Goal: Information Seeking & Learning: Learn about a topic

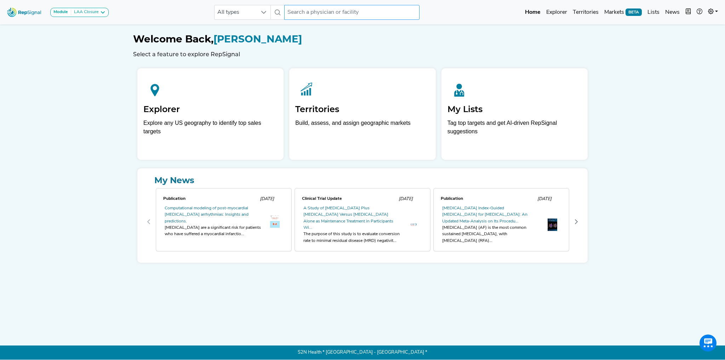
click at [301, 16] on input "text" at bounding box center [351, 12] width 135 height 15
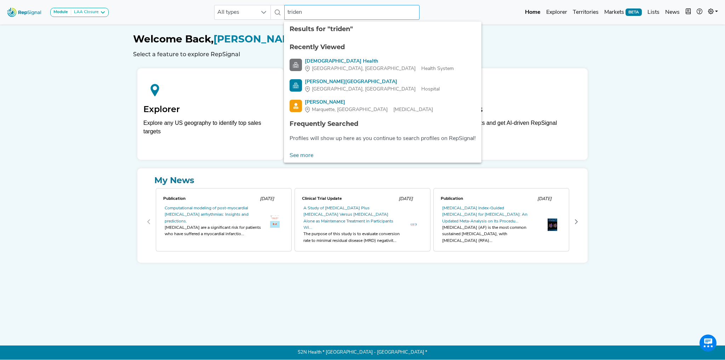
type input "trident"
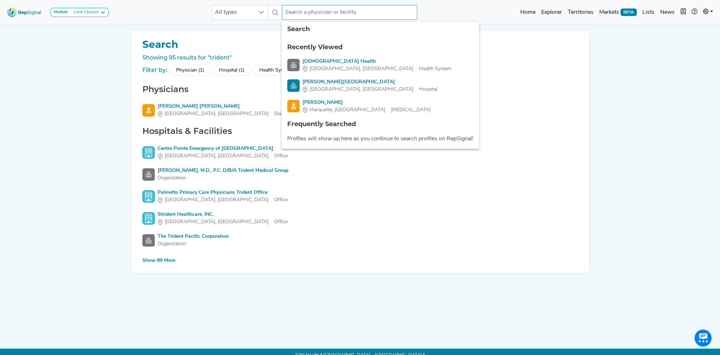
click at [331, 15] on input "text" at bounding box center [349, 12] width 135 height 15
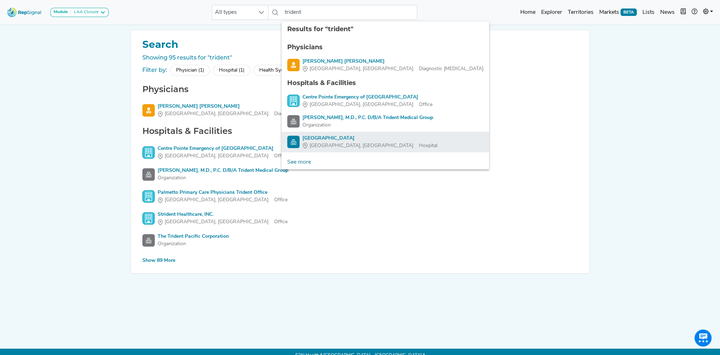
click at [333, 137] on div "Trident Medical Center" at bounding box center [369, 138] width 135 height 7
type input "Trident Medical Center"
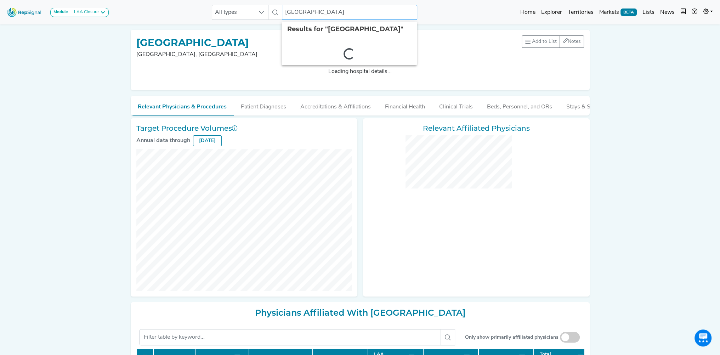
checkbox input "false"
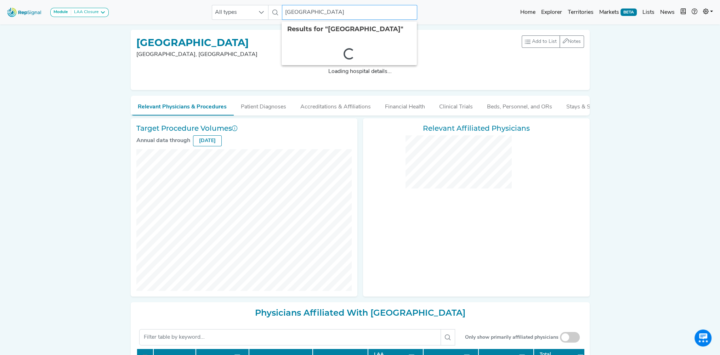
checkbox input "false"
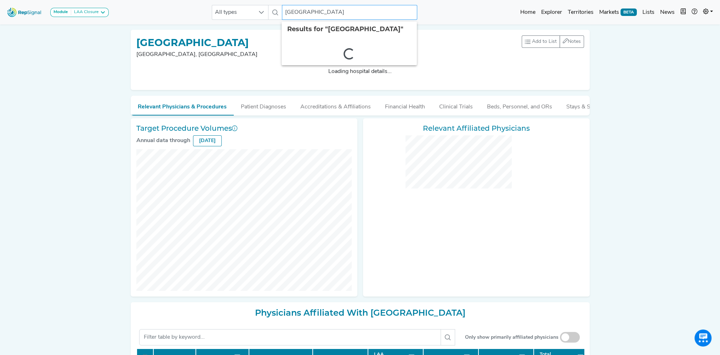
checkbox input "false"
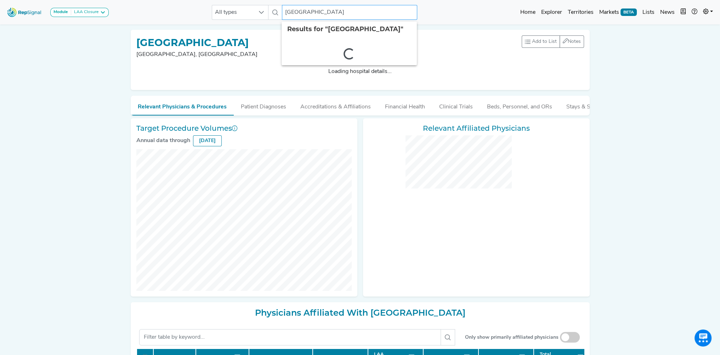
checkbox input "false"
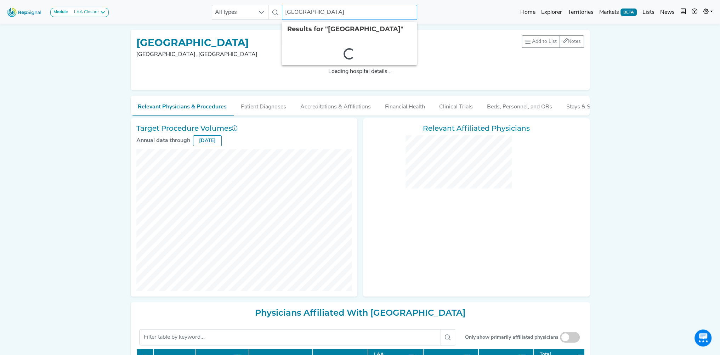
checkbox input "false"
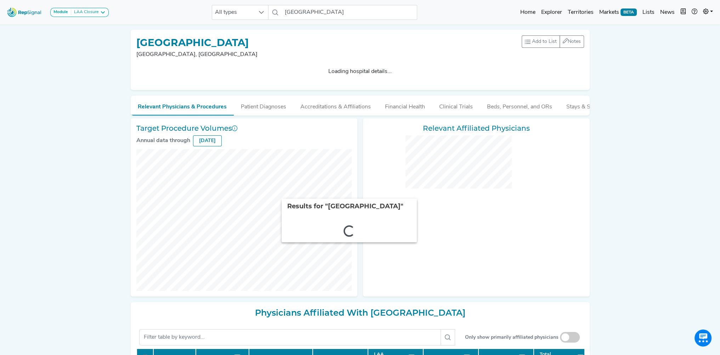
checkbox input "false"
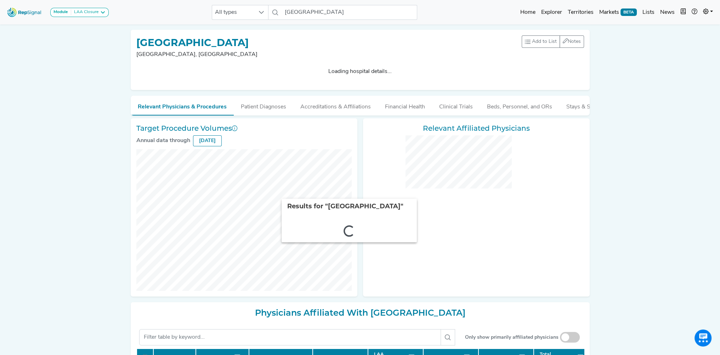
checkbox input "false"
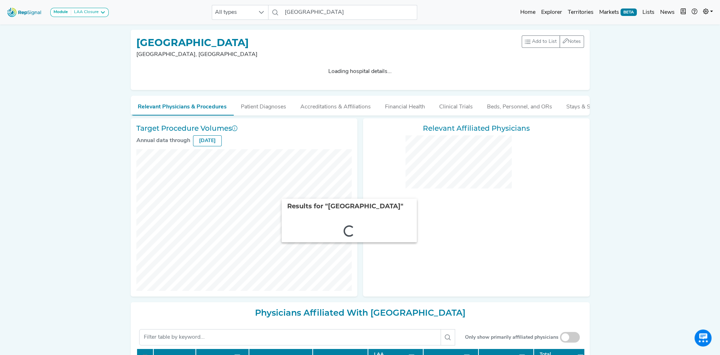
checkbox input "false"
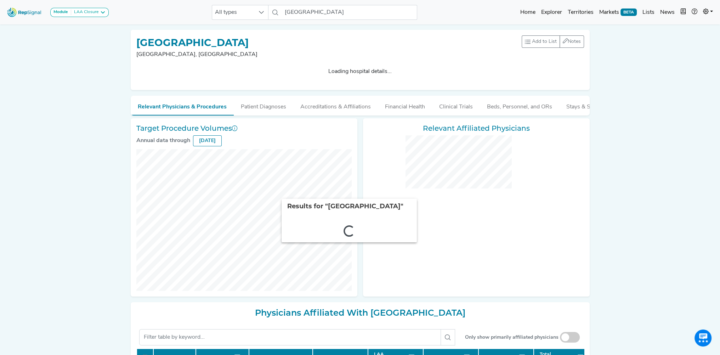
checkbox input "false"
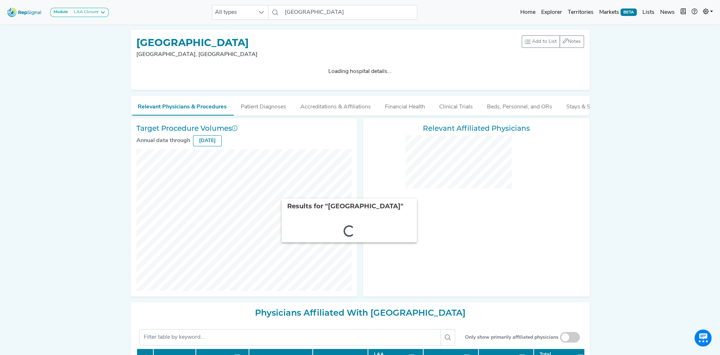
checkbox input "false"
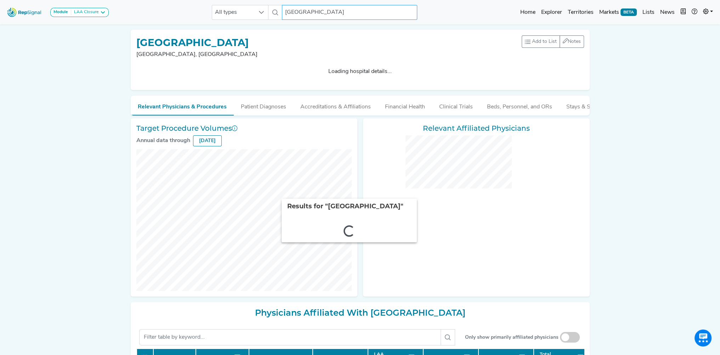
checkbox input "false"
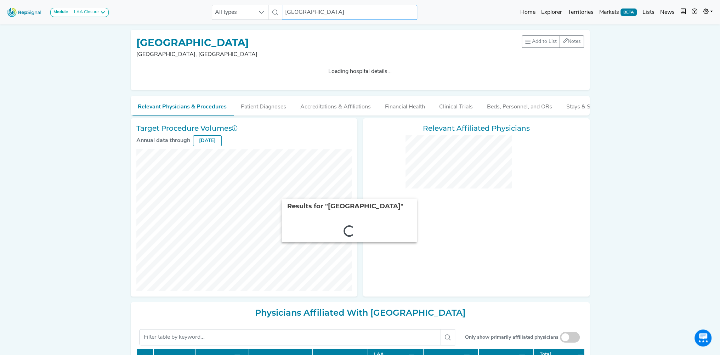
checkbox input "false"
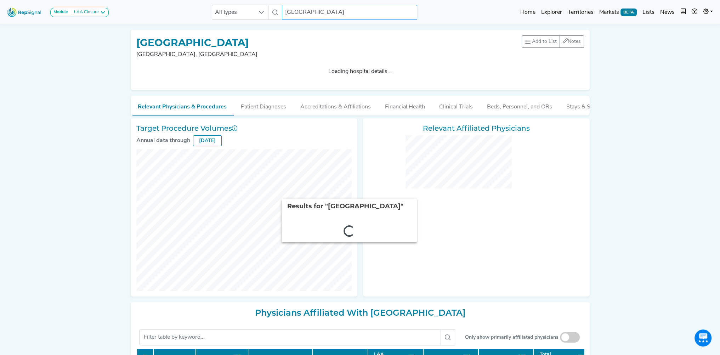
checkbox input "false"
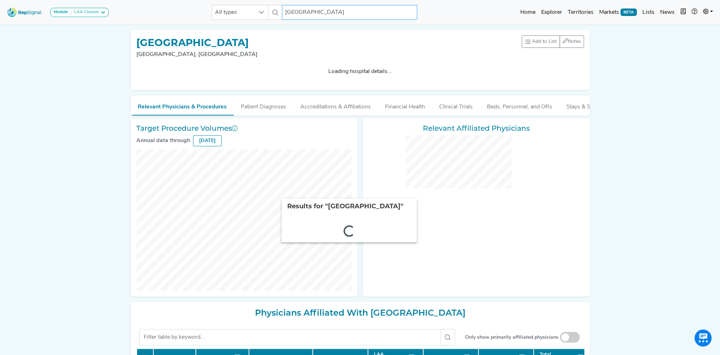
checkbox input "false"
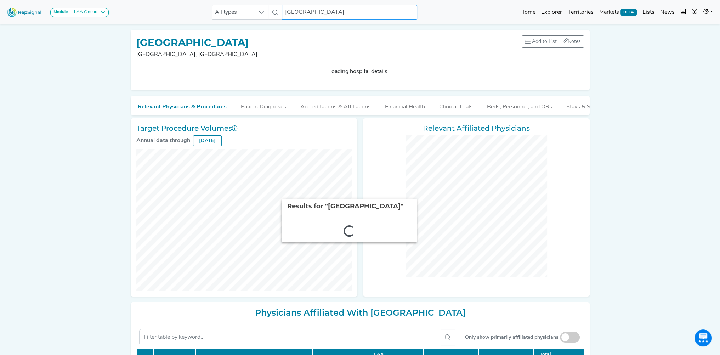
checkbox input "false"
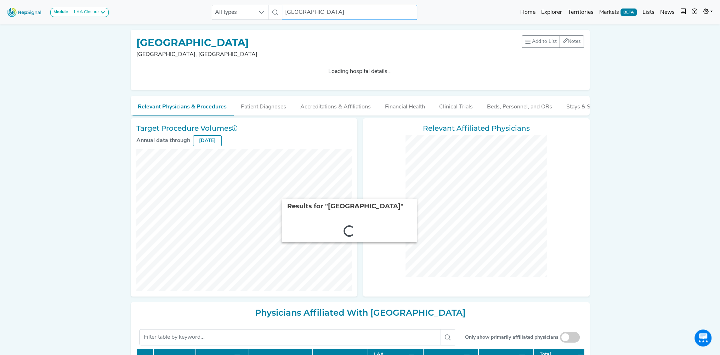
checkbox input "false"
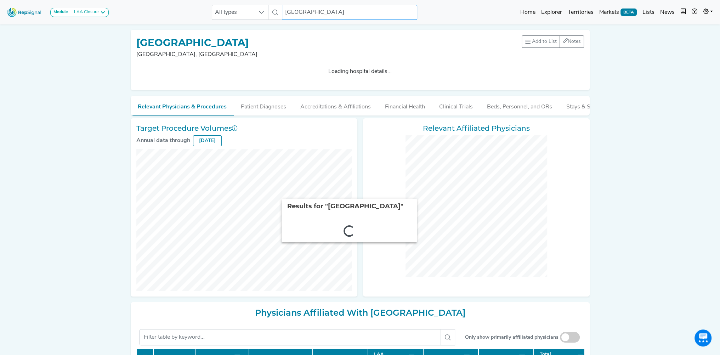
checkbox input "false"
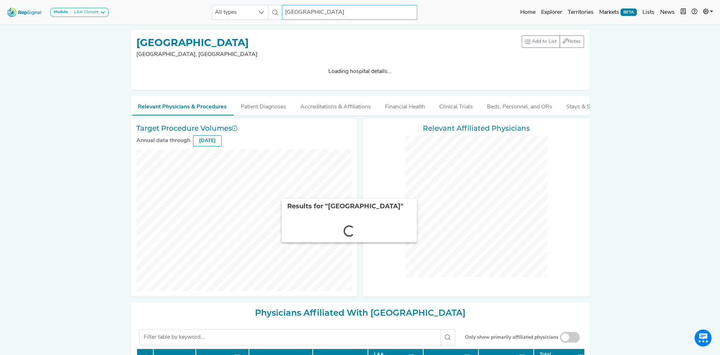
checkbox input "false"
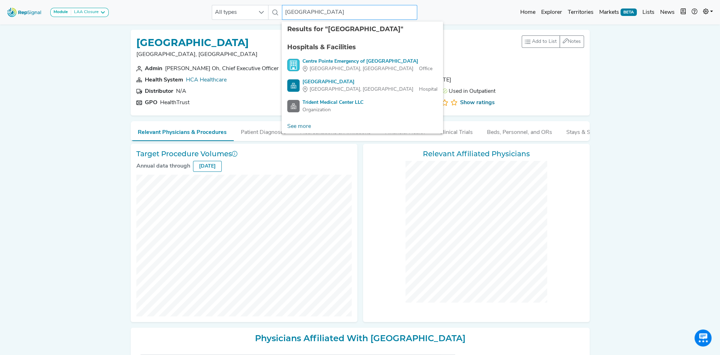
click at [315, 12] on input "Trident Medical Center" at bounding box center [349, 12] width 135 height 15
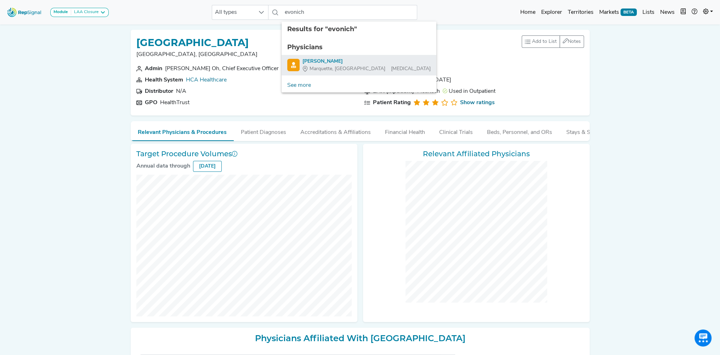
click at [331, 58] on div "Rudolph Evonich" at bounding box center [366, 61] width 128 height 7
type input "Rudolph Evonich"
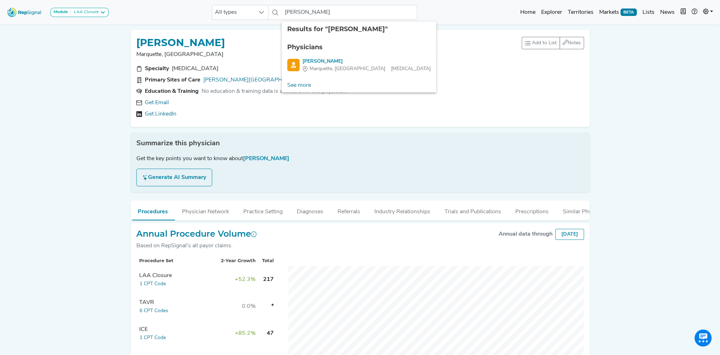
click at [90, 171] on div "Module LAA Closure LAA Closure All types Rudolph Evonich 2 results are availabl…" at bounding box center [360, 207] width 720 height 415
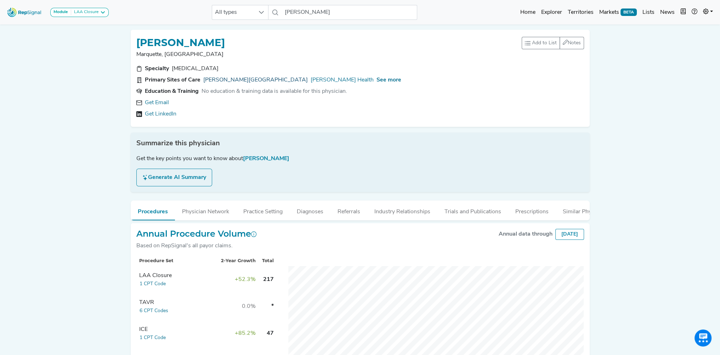
click at [225, 79] on link "Bellin Hospital" at bounding box center [255, 80] width 104 height 8
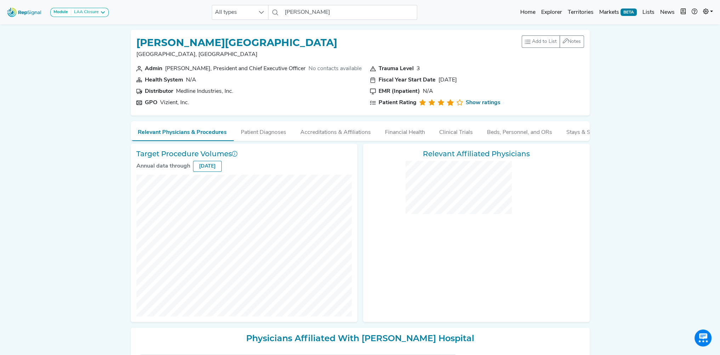
checkbox input "false"
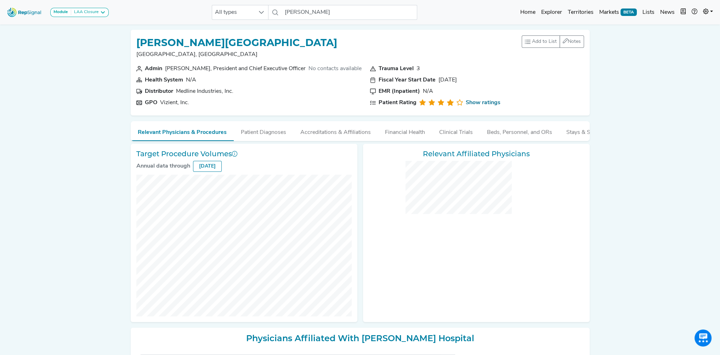
checkbox input "false"
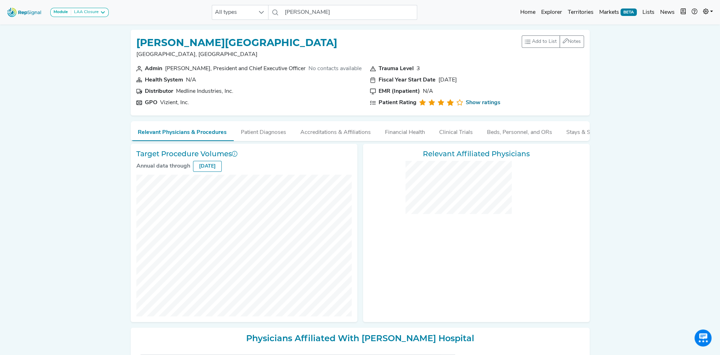
checkbox input "false"
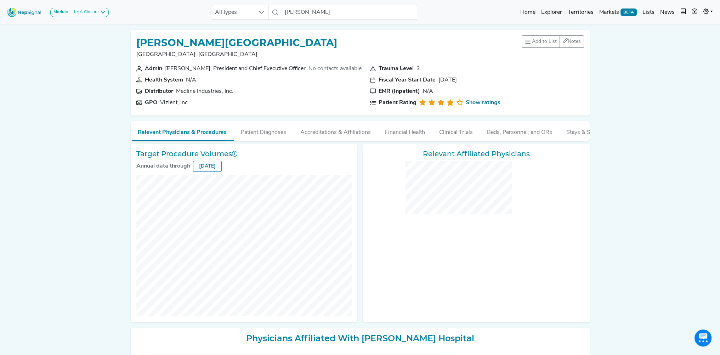
checkbox input "false"
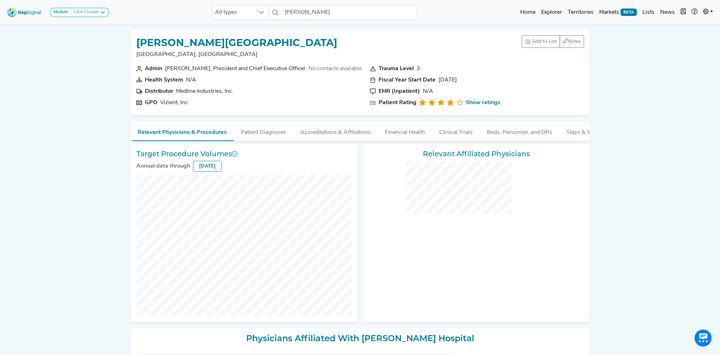
checkbox input "false"
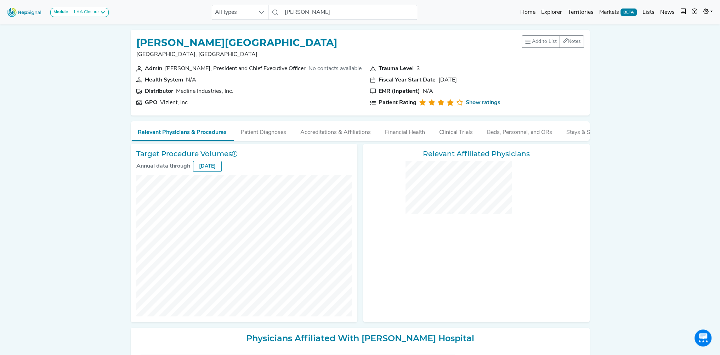
checkbox input "false"
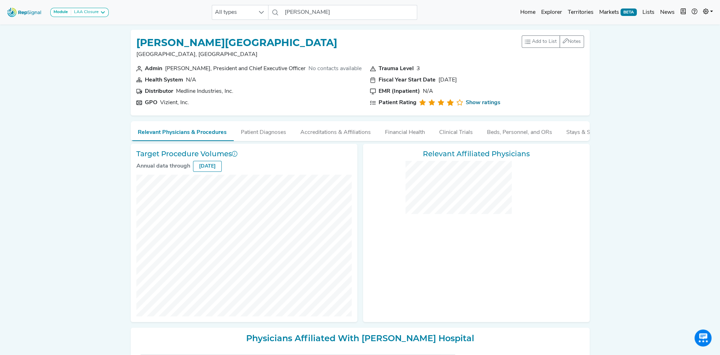
checkbox input "false"
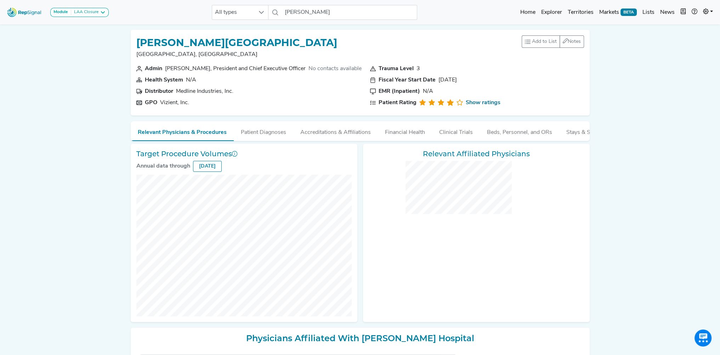
checkbox input "false"
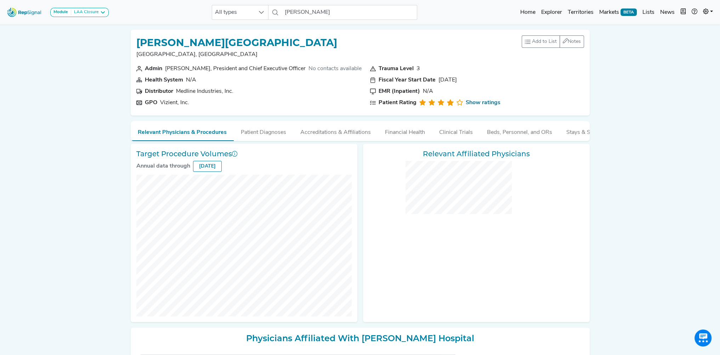
checkbox input "false"
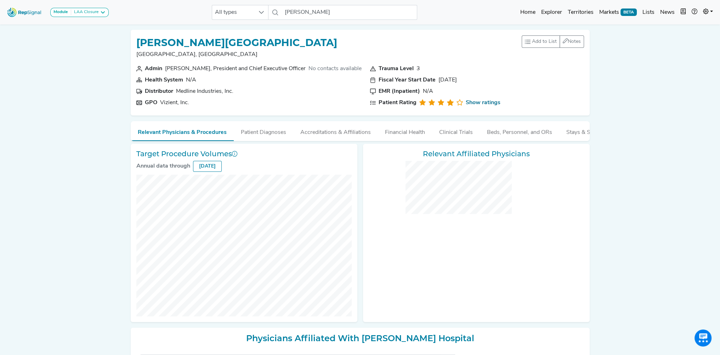
checkbox input "false"
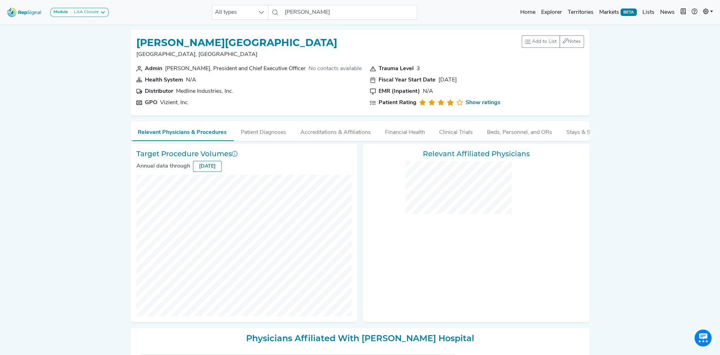
checkbox input "false"
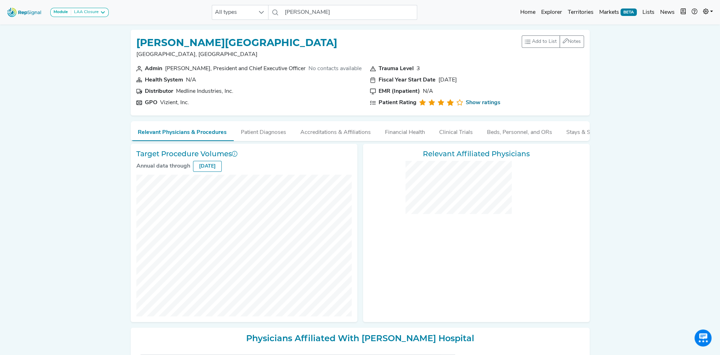
checkbox input "false"
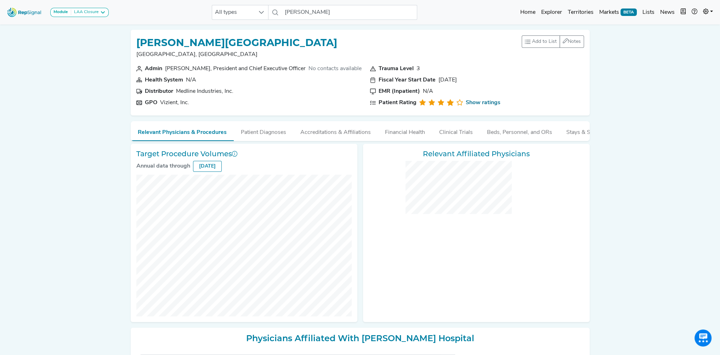
checkbox input "false"
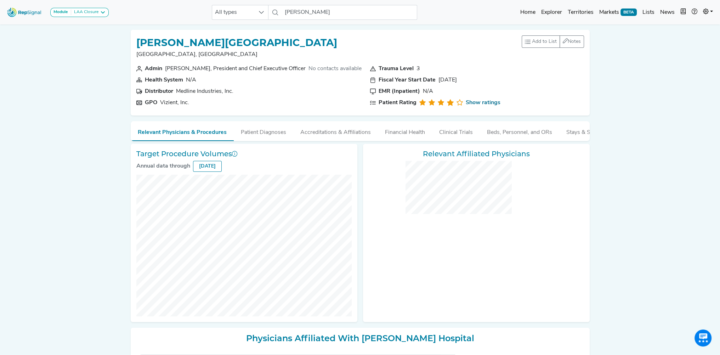
checkbox input "false"
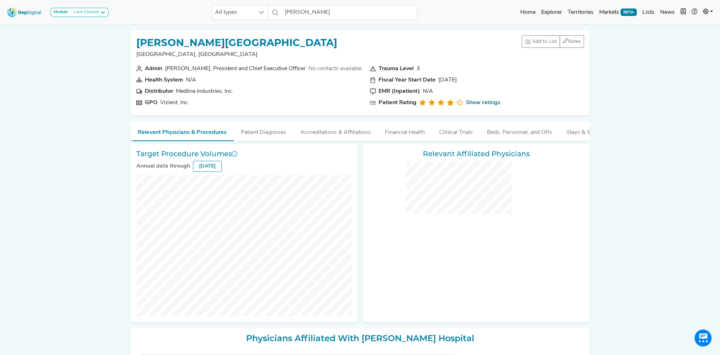
checkbox input "false"
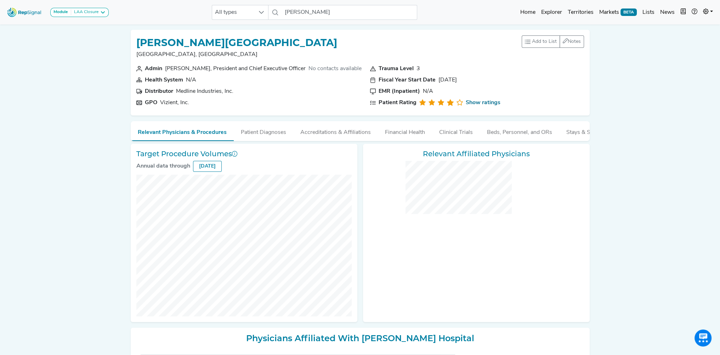
checkbox input "false"
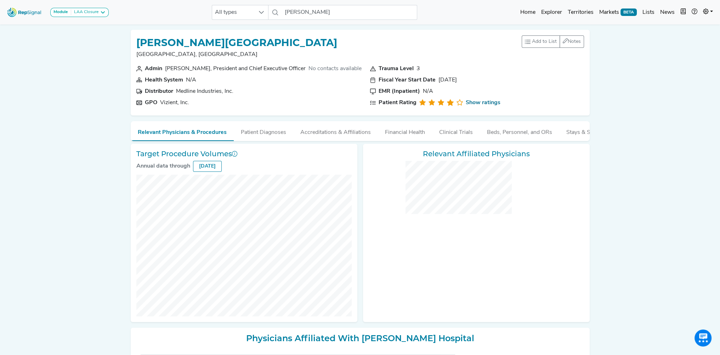
checkbox input "false"
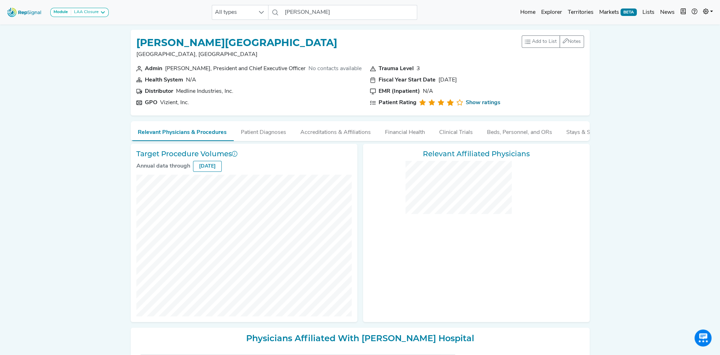
checkbox input "false"
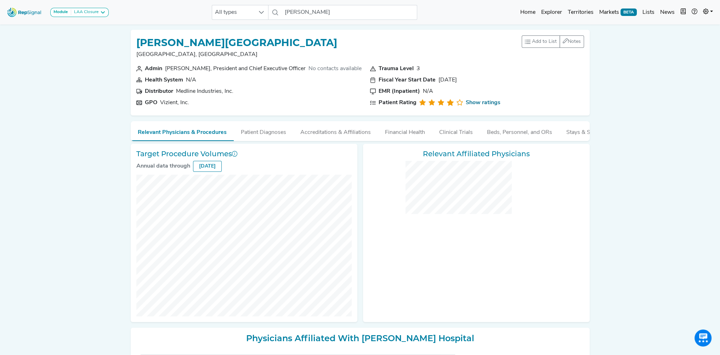
checkbox input "false"
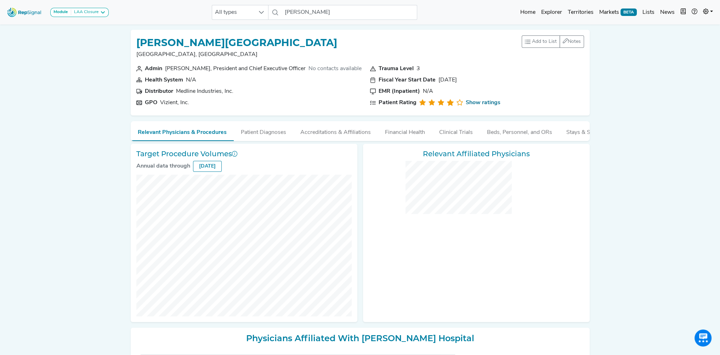
checkbox input "false"
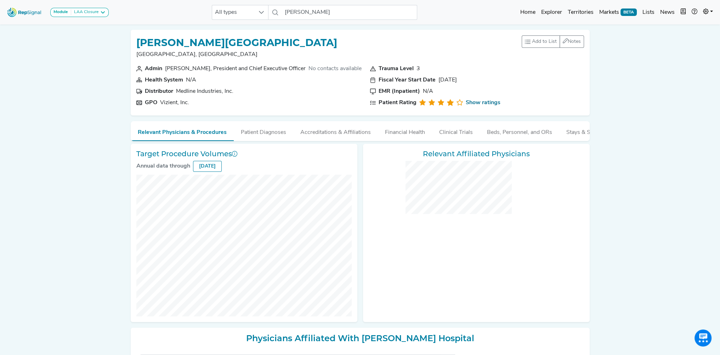
checkbox input "false"
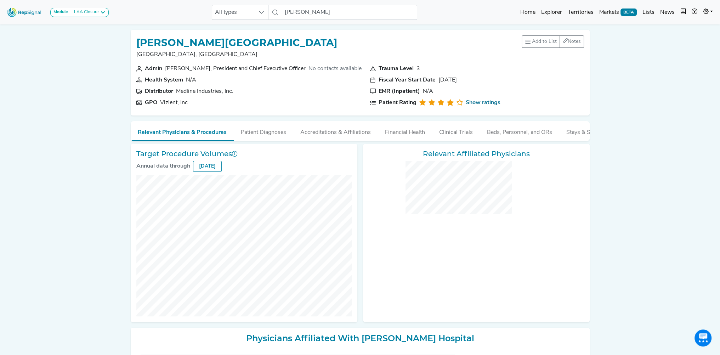
checkbox input "false"
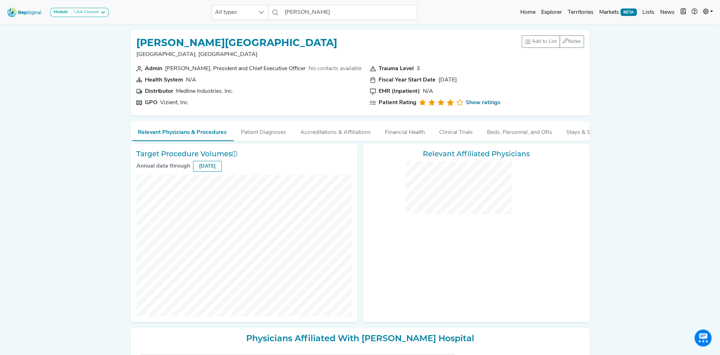
checkbox input "false"
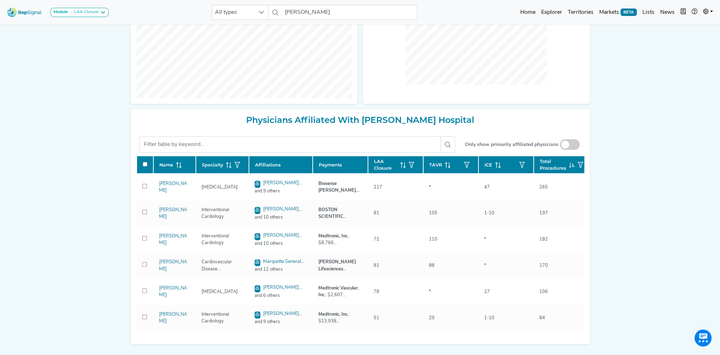
scroll to position [208, 0]
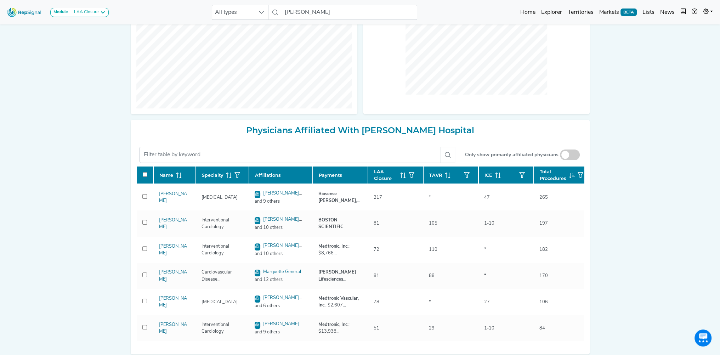
drag, startPoint x: 164, startPoint y: 205, endPoint x: 80, endPoint y: 147, distance: 102.5
click at [164, 203] on link "Rudolph Evonich" at bounding box center [173, 197] width 28 height 11
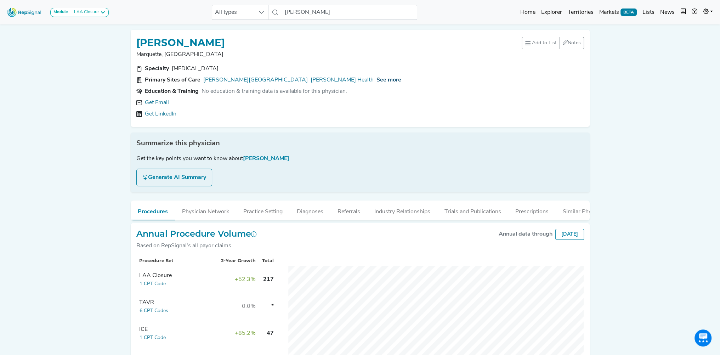
click at [376, 78] on span "See more" at bounding box center [388, 80] width 25 height 6
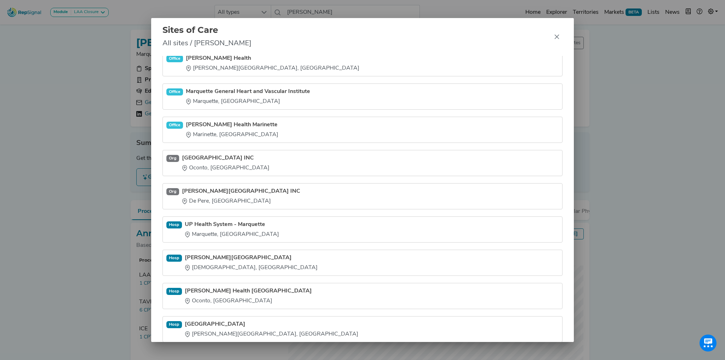
scroll to position [56, 0]
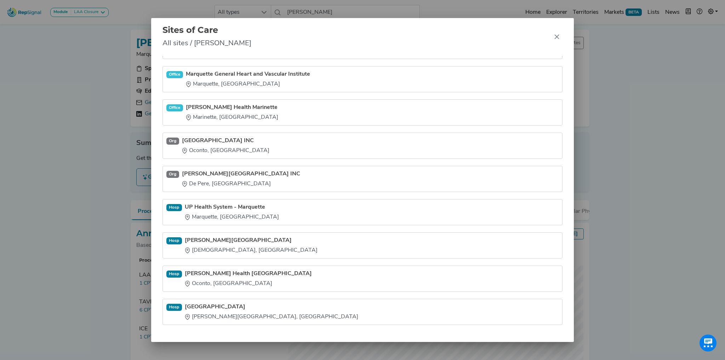
click at [244, 204] on link "UP Health System - Marquette" at bounding box center [232, 207] width 94 height 8
click at [232, 239] on link "Schoolcraft Memorial Hospital" at bounding box center [251, 241] width 133 height 8
click at [234, 271] on link "Bellin Health Oconto Hospital" at bounding box center [248, 274] width 127 height 8
click at [242, 304] on link "Door County Medical Center" at bounding box center [272, 307] width 174 height 8
click at [102, 138] on div "Sites of Care All sites / Rudolph Evonich Hosp Bellin Hospital Green Bay, WI Of…" at bounding box center [362, 180] width 725 height 360
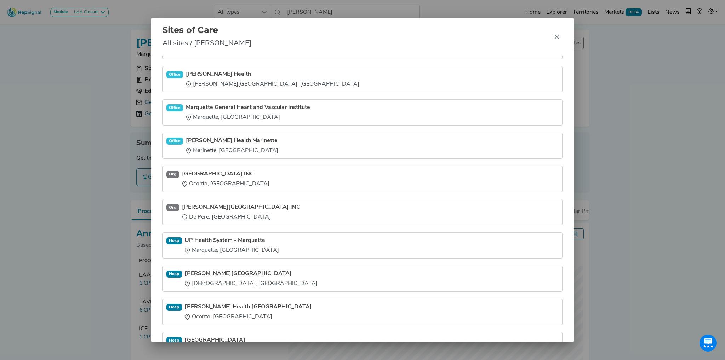
scroll to position [0, 0]
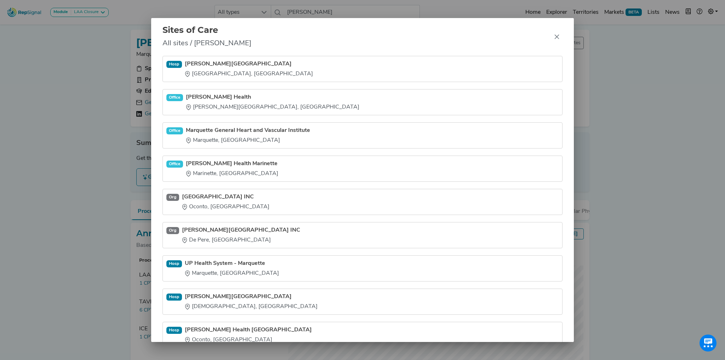
click at [231, 41] on span "All sites / Rudolph Evonich" at bounding box center [207, 43] width 89 height 11
click at [241, 43] on span "All sites / Rudolph Evonich" at bounding box center [207, 43] width 89 height 11
drag, startPoint x: 218, startPoint y: 63, endPoint x: 60, endPoint y: 171, distance: 192.0
click at [218, 63] on link "Bellin Hospital" at bounding box center [249, 64] width 128 height 8
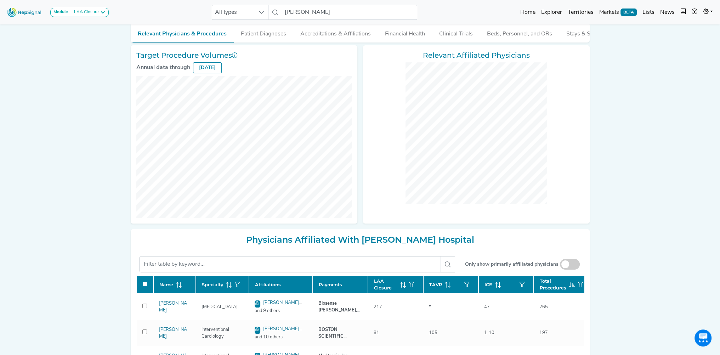
scroll to position [109, 0]
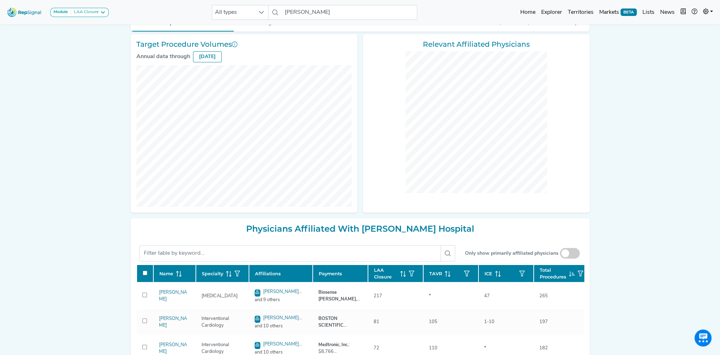
click at [57, 237] on div "Module LAA Closure LAA Closure All types Rudolph Evonich No results found Home …" at bounding box center [360, 187] width 720 height 593
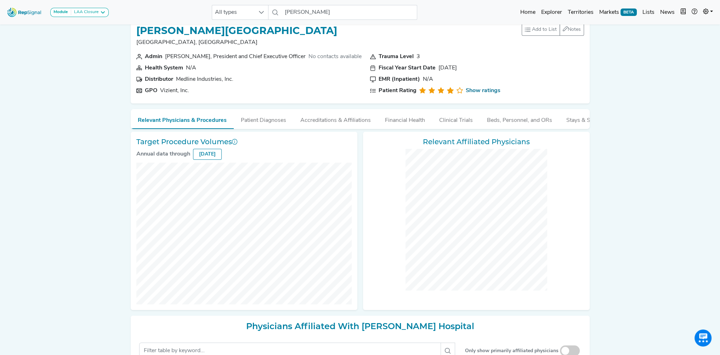
scroll to position [0, 0]
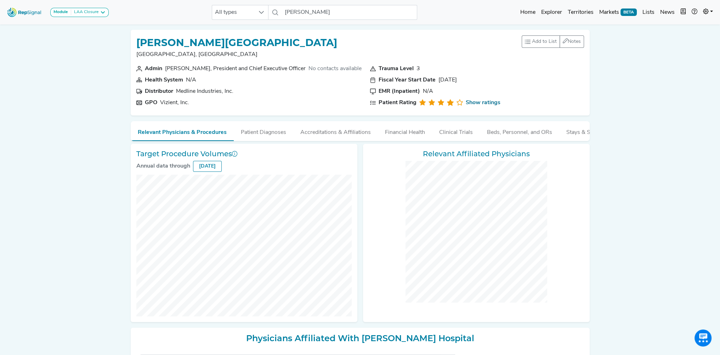
click at [78, 171] on div "Module LAA Closure LAA Closure All types Rudolph Evonich No results found Home …" at bounding box center [360, 296] width 720 height 593
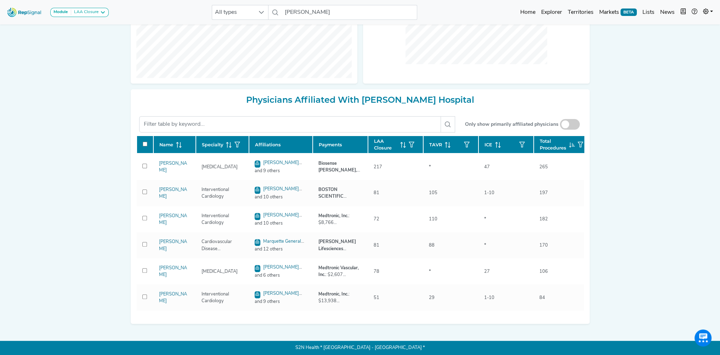
scroll to position [243, 0]
drag, startPoint x: 381, startPoint y: 142, endPoint x: 385, endPoint y: 146, distance: 6.0
click at [381, 142] on span "LAA Closure" at bounding box center [385, 144] width 23 height 13
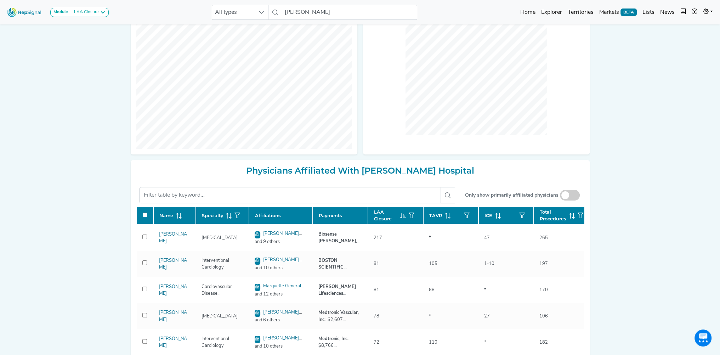
scroll to position [137, 0]
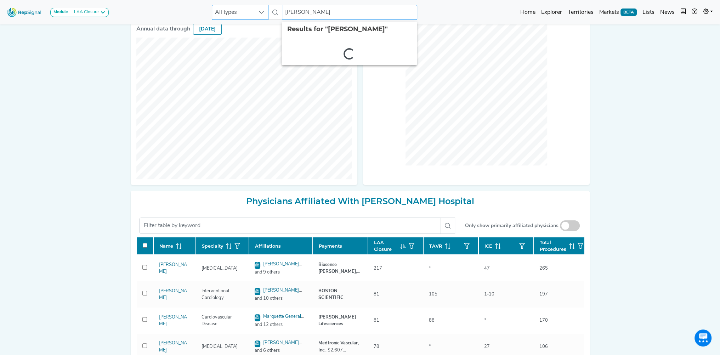
drag, startPoint x: 331, startPoint y: 13, endPoint x: 262, endPoint y: 8, distance: 68.8
click at [266, 8] on div "All types Rudolph Evonich 2 results are available" at bounding box center [314, 12] width 205 height 15
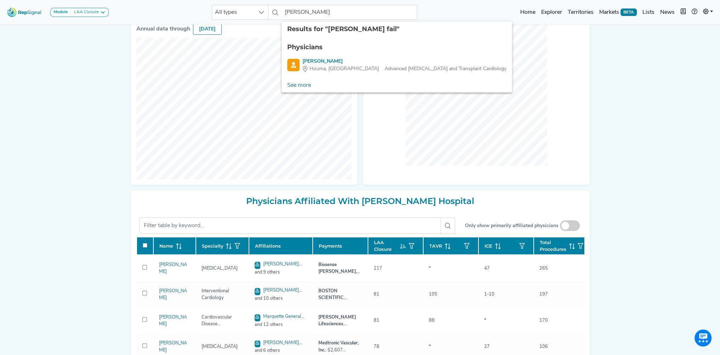
drag, startPoint x: 319, startPoint y: 61, endPoint x: 0, endPoint y: 143, distance: 329.0
click at [319, 61] on div "Peter Fail" at bounding box center [404, 61] width 204 height 7
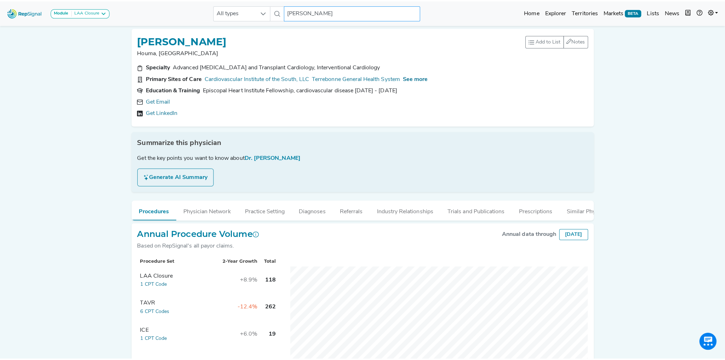
scroll to position [6, 0]
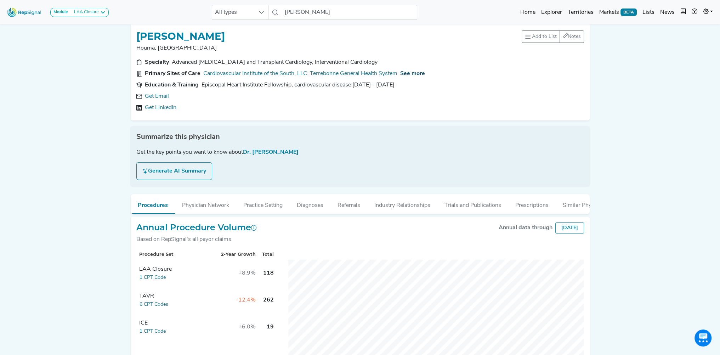
click at [419, 74] on span "See more" at bounding box center [412, 74] width 25 height 6
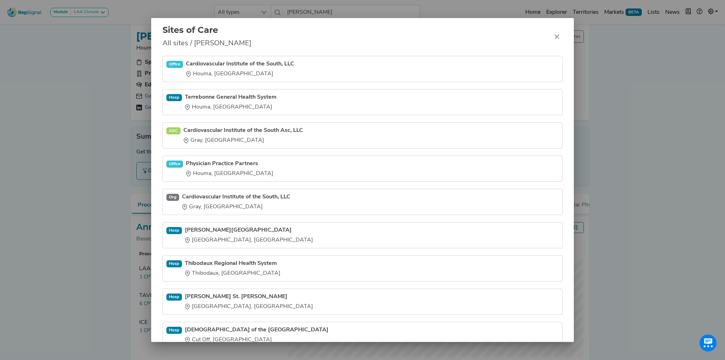
drag, startPoint x: 223, startPoint y: 97, endPoint x: 15, endPoint y: 146, distance: 213.9
click at [223, 97] on link "Terrebonne General Health System" at bounding box center [231, 97] width 92 height 8
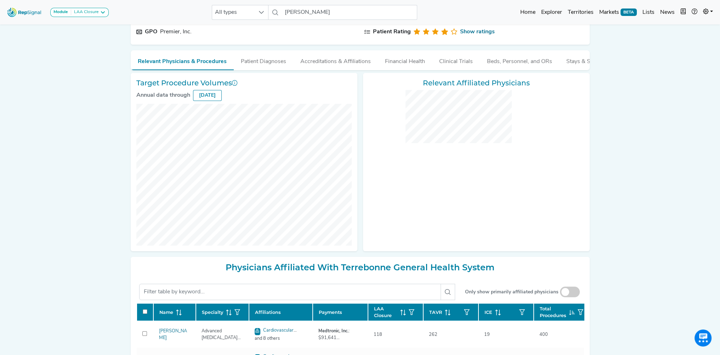
scroll to position [177, 0]
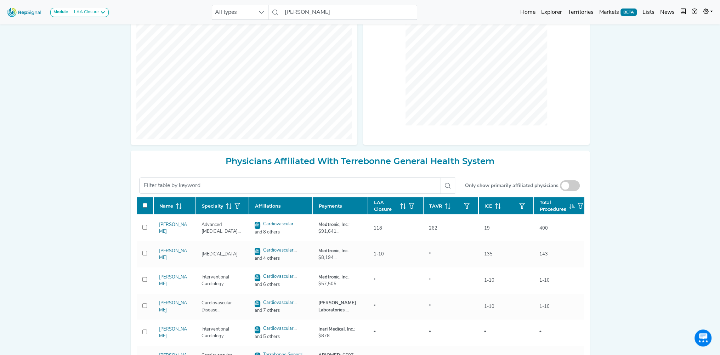
drag, startPoint x: 376, startPoint y: 206, endPoint x: 62, endPoint y: 217, distance: 315.0
click at [376, 206] on span "LAA Closure" at bounding box center [385, 205] width 23 height 13
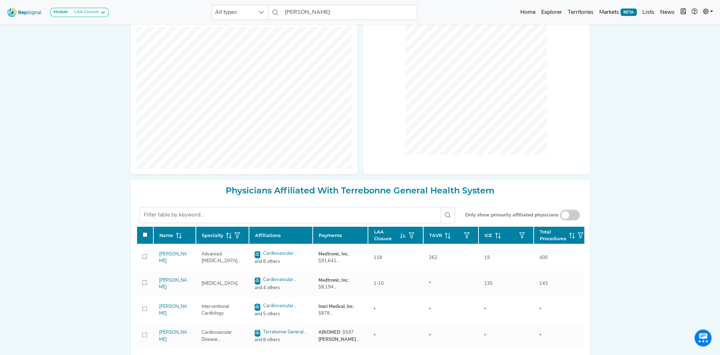
scroll to position [0, 0]
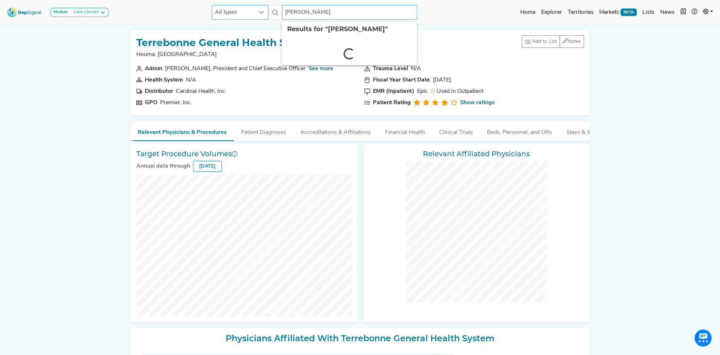
drag, startPoint x: 317, startPoint y: 7, endPoint x: 254, endPoint y: 6, distance: 62.7
click at [255, 7] on div "All types Peter Fail 2 results are available" at bounding box center [314, 12] width 205 height 15
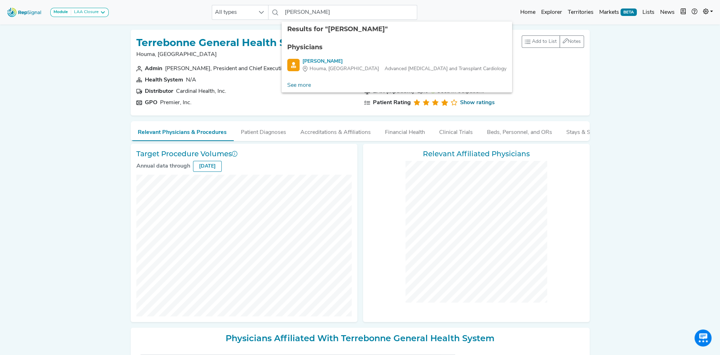
drag, startPoint x: 312, startPoint y: 62, endPoint x: 0, endPoint y: 107, distance: 315.1
click at [312, 62] on div "Shane Prejean" at bounding box center [404, 61] width 204 height 7
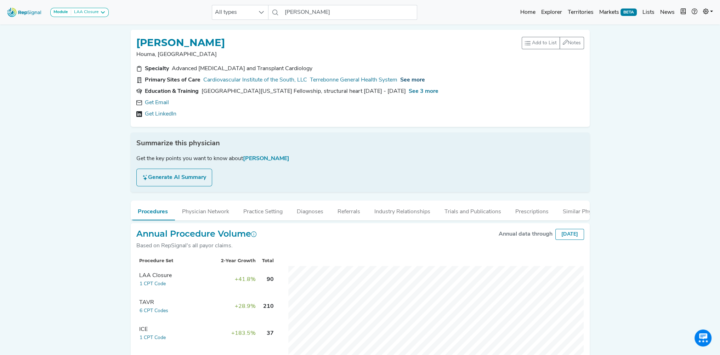
click at [422, 81] on span "See more" at bounding box center [412, 80] width 25 height 6
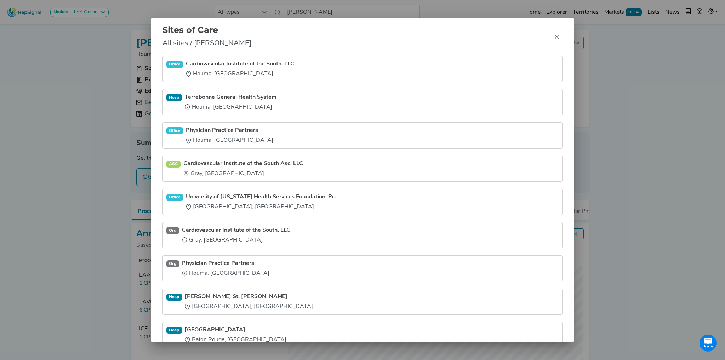
click at [75, 136] on div "Sites of Care All sites / Shane Prejean Office Cardiovascular Institute of the …" at bounding box center [362, 180] width 725 height 360
click at [558, 35] on icon "Close" at bounding box center [557, 37] width 5 height 5
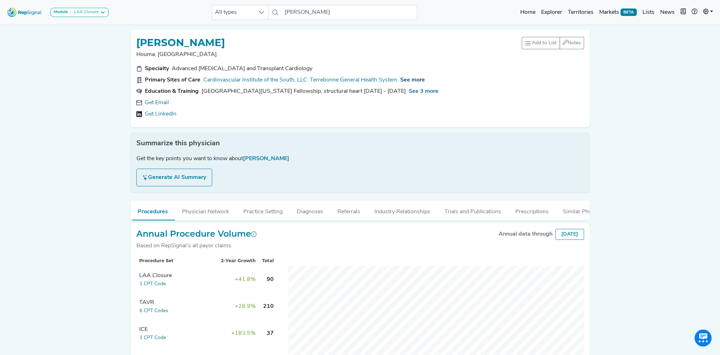
click at [413, 79] on span "See more" at bounding box center [412, 80] width 25 height 6
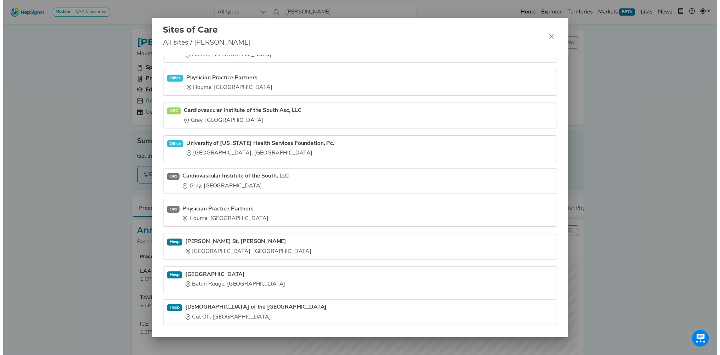
scroll to position [56, 0]
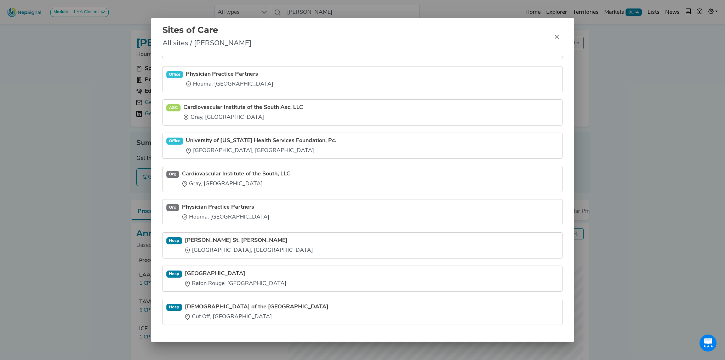
click at [41, 190] on div "Sites of Care All sites / Shane Prejean Office Cardiovascular Institute of the …" at bounding box center [362, 180] width 725 height 360
click at [557, 38] on icon "Close" at bounding box center [557, 37] width 6 height 6
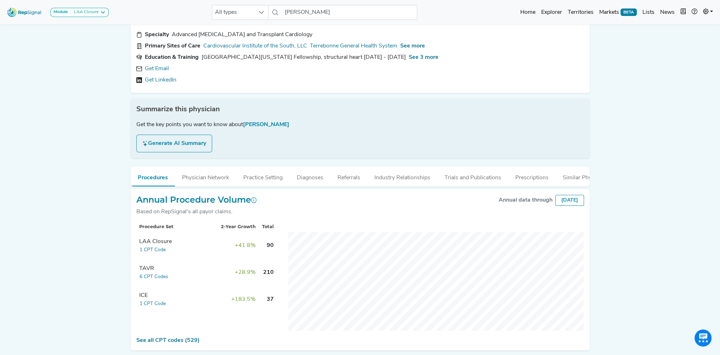
scroll to position [0, 0]
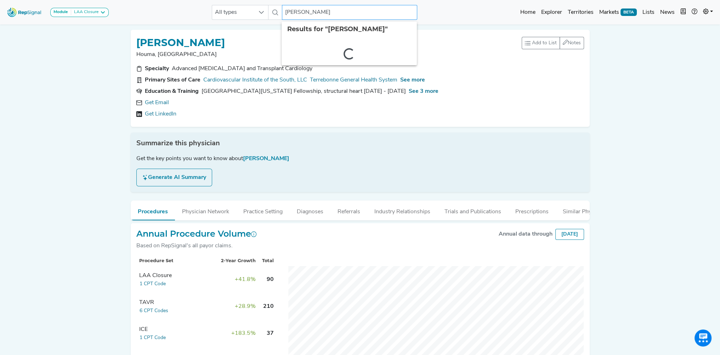
click at [324, 13] on input "Shane Prejean" at bounding box center [349, 12] width 135 height 15
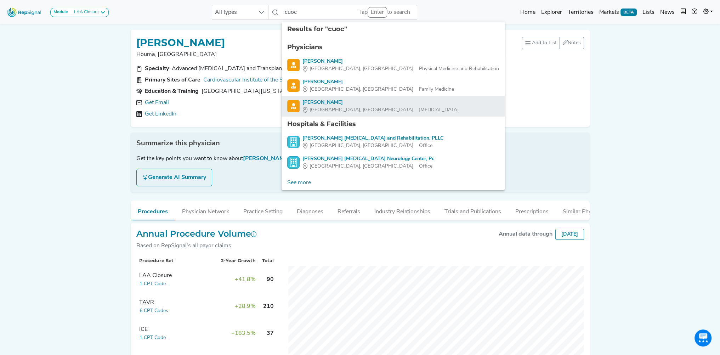
click at [323, 100] on div "Frank Cuoco" at bounding box center [380, 102] width 156 height 7
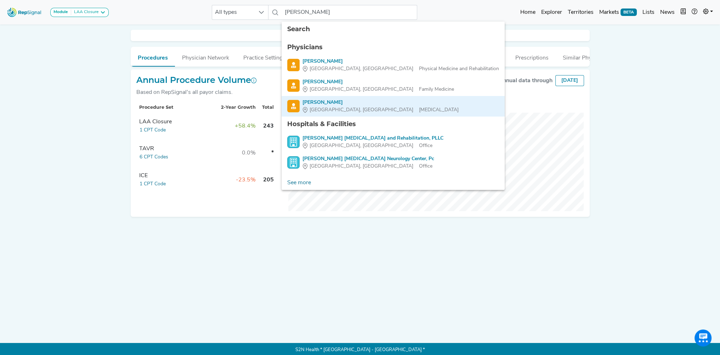
drag, startPoint x: 319, startPoint y: 101, endPoint x: 103, endPoint y: 103, distance: 216.4
click at [319, 101] on div "Frank Cuoco" at bounding box center [380, 102] width 156 height 7
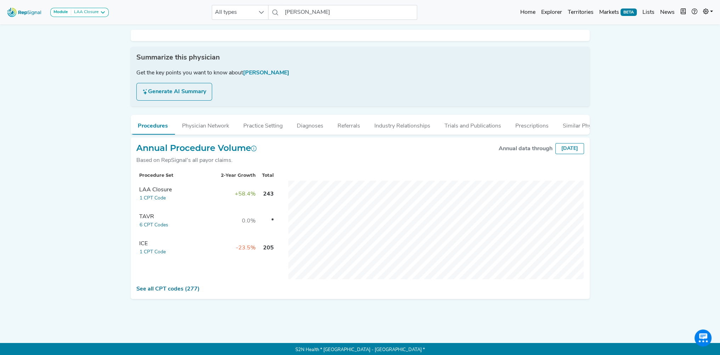
click at [639, 146] on div "Module LAA Closure LAA Closure All types Frank Cuoco No results found Home Expl…" at bounding box center [360, 178] width 720 height 357
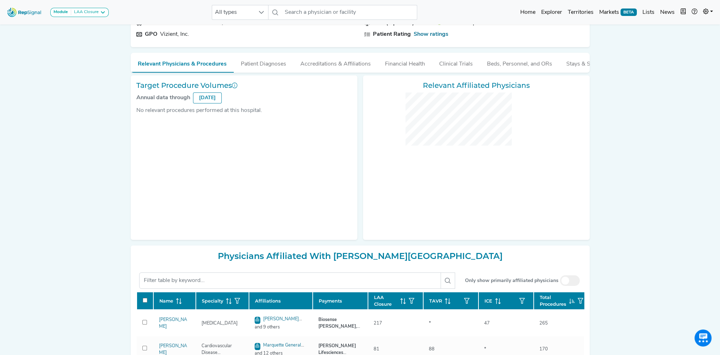
checkbox input "false"
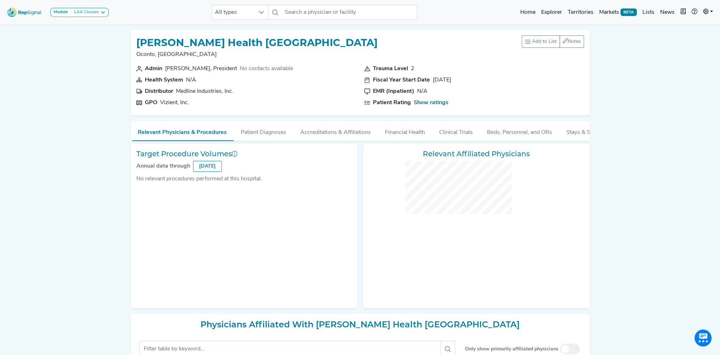
checkbox input "false"
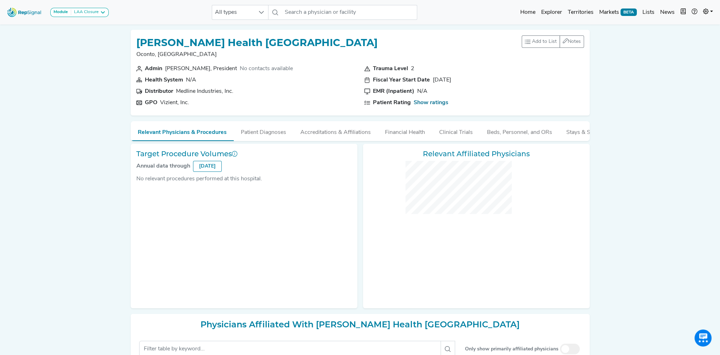
checkbox input "false"
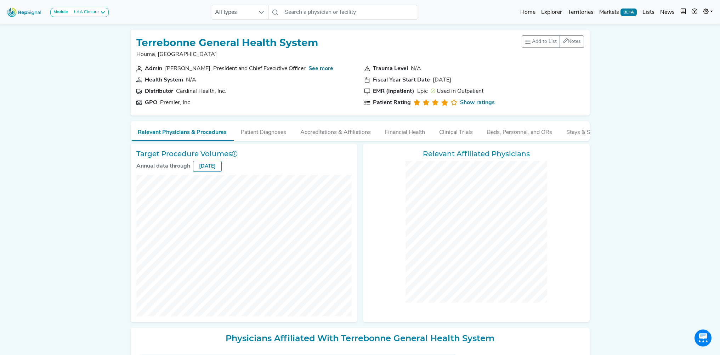
scroll to position [35, 0]
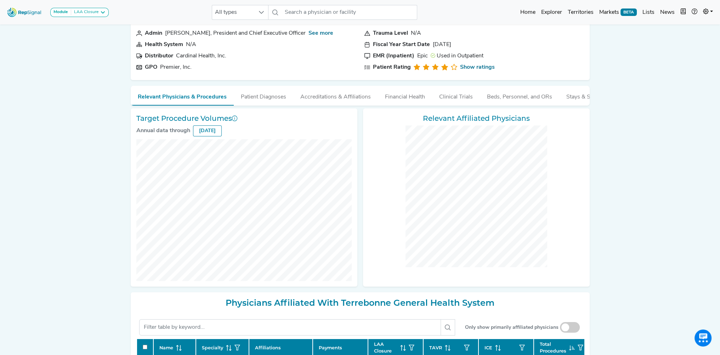
checkbox input "false"
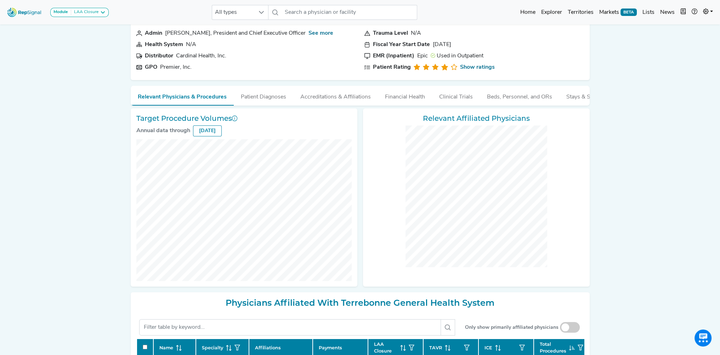
checkbox input "false"
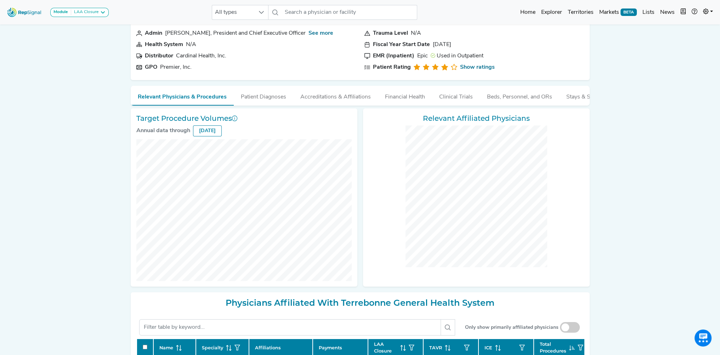
checkbox input "false"
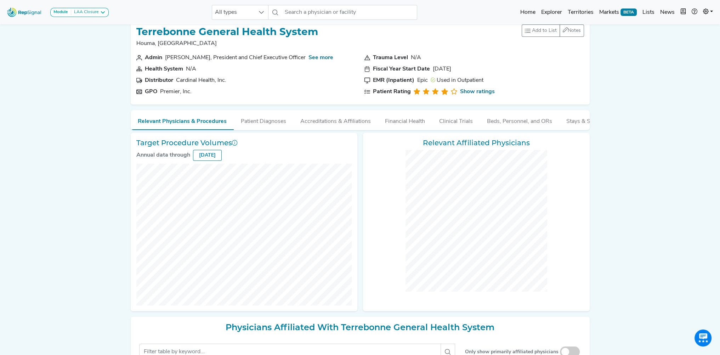
scroll to position [0, 0]
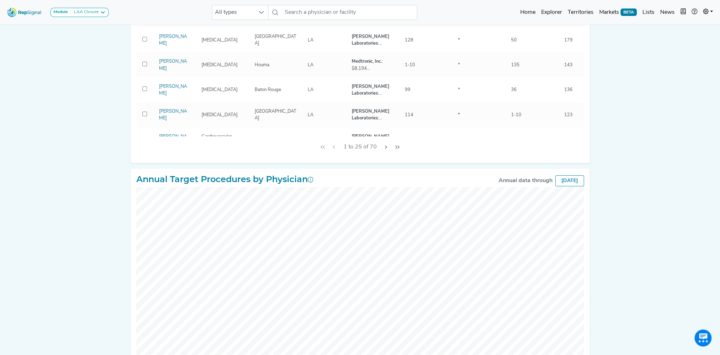
scroll to position [31, 0]
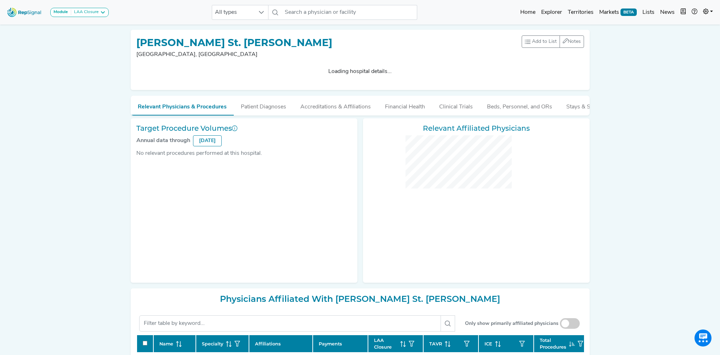
checkbox input "false"
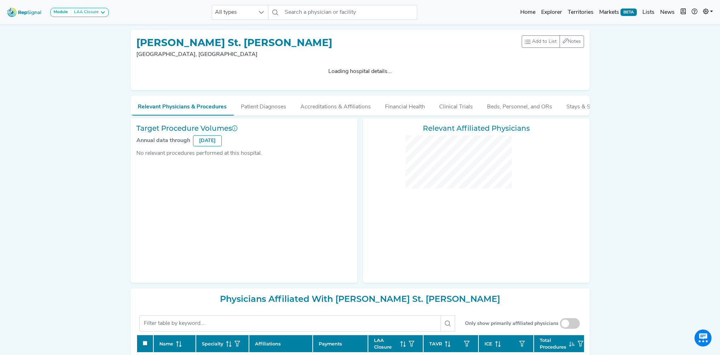
checkbox input "false"
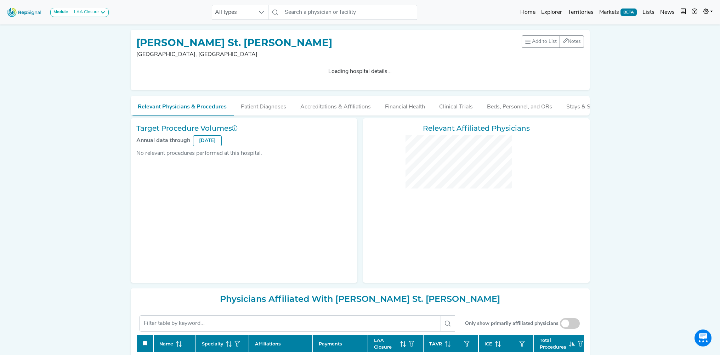
checkbox input "false"
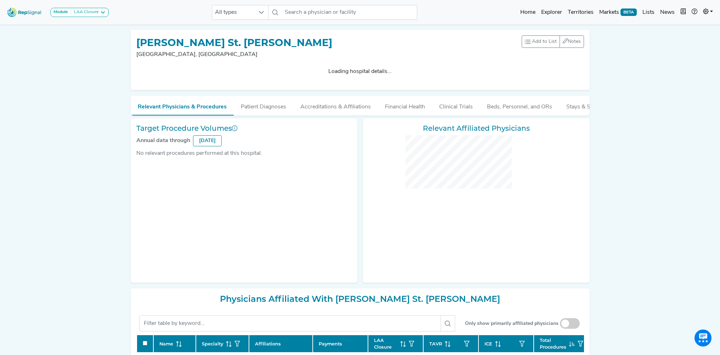
checkbox input "false"
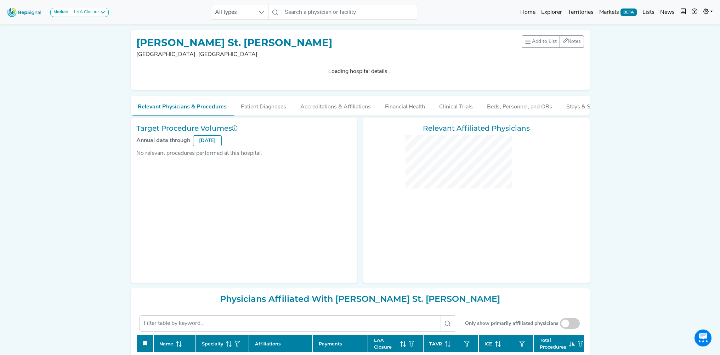
checkbox input "false"
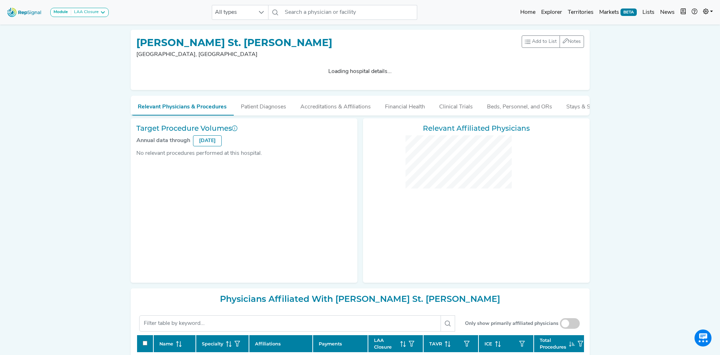
checkbox input "false"
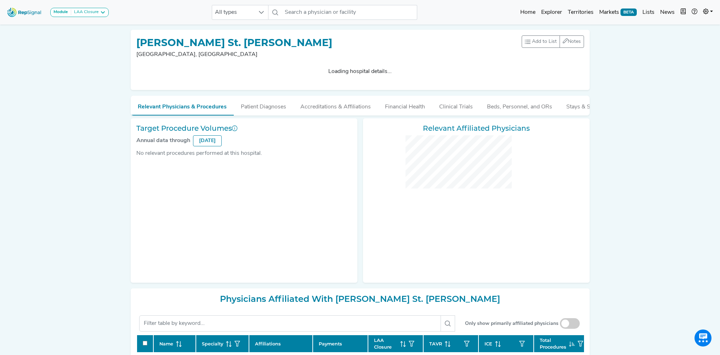
checkbox input "false"
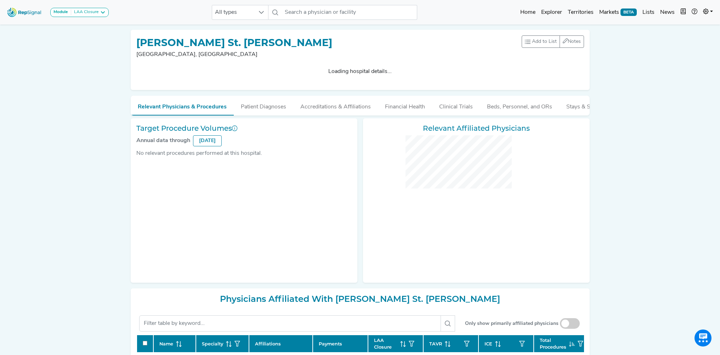
checkbox input "false"
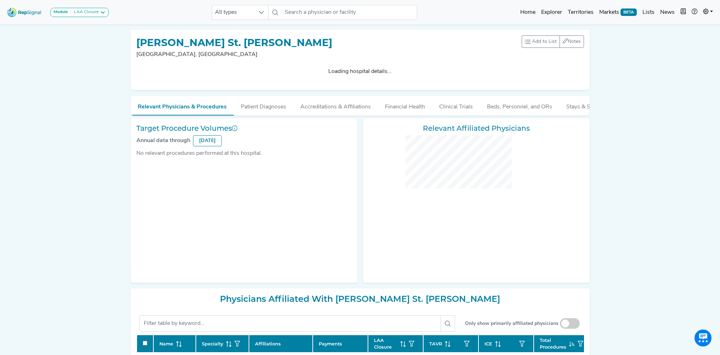
checkbox input "false"
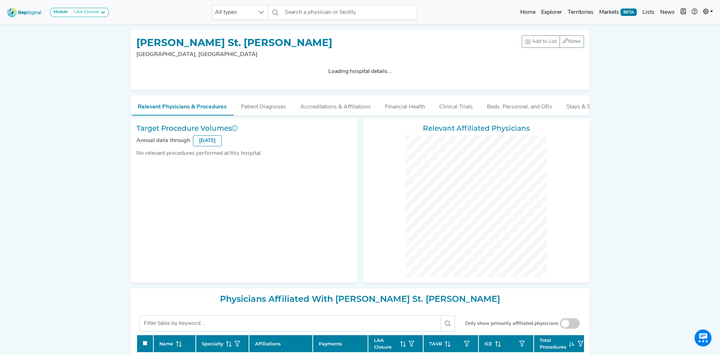
checkbox input "false"
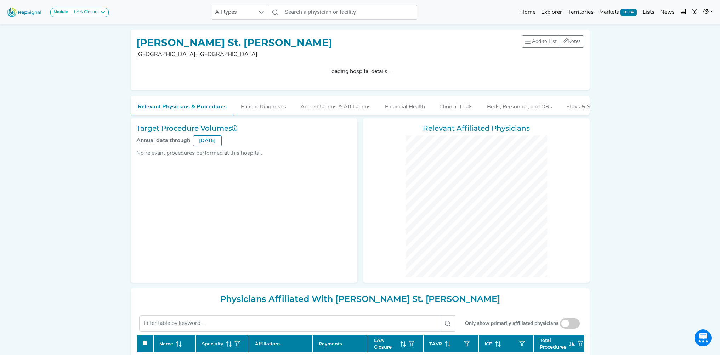
checkbox input "false"
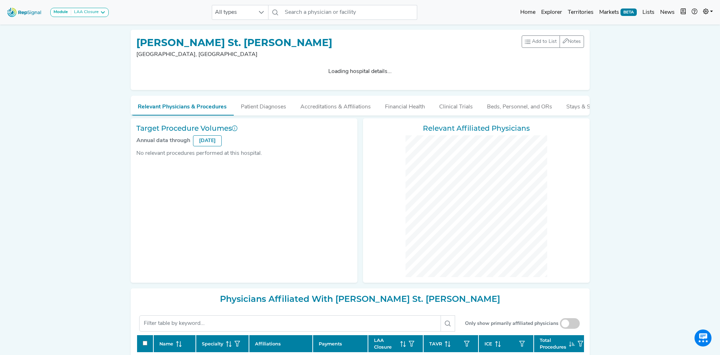
checkbox input "false"
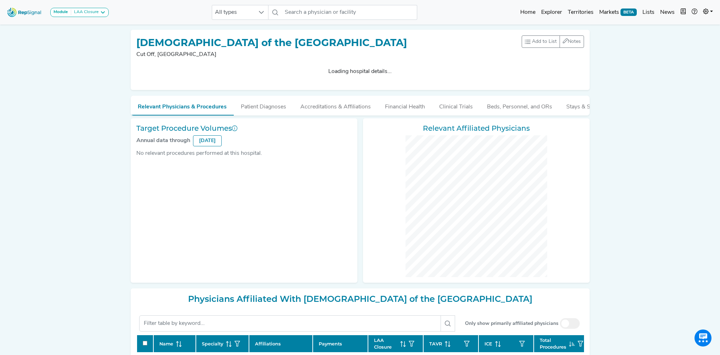
checkbox input "false"
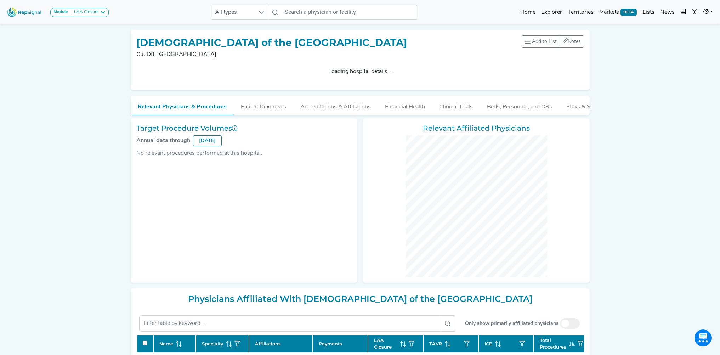
checkbox input "false"
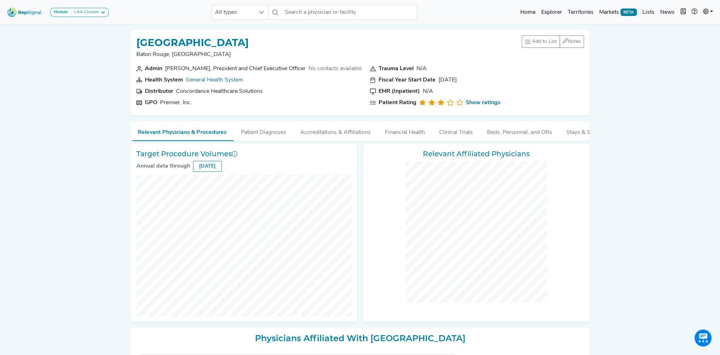
checkbox input "false"
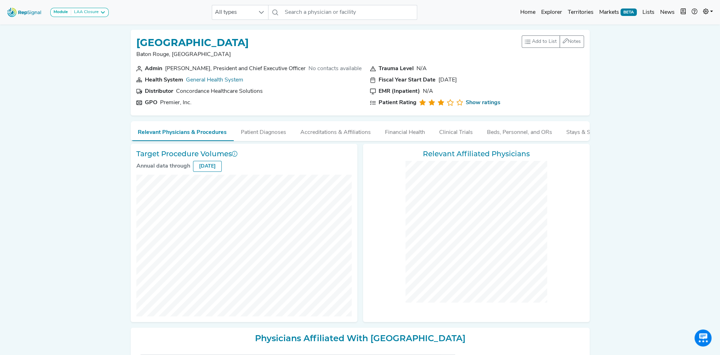
checkbox input "false"
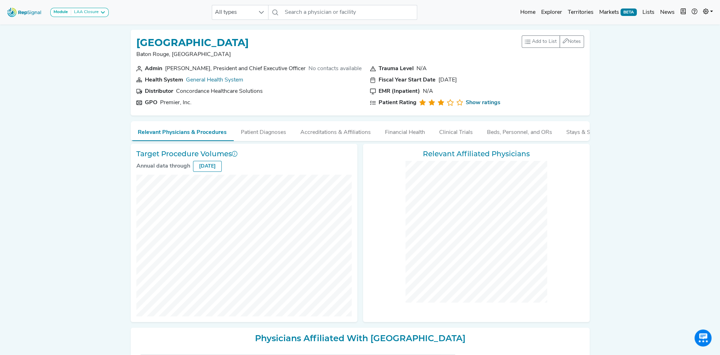
checkbox input "false"
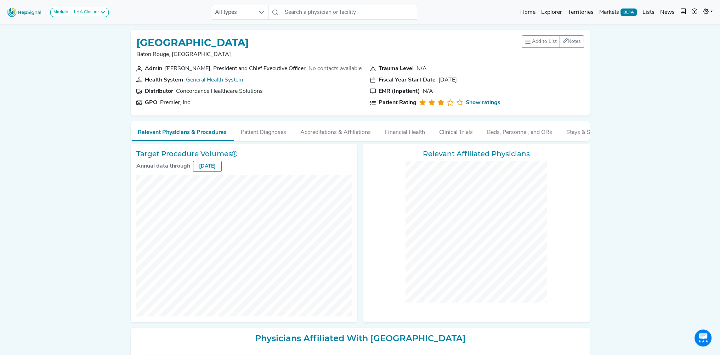
checkbox input "false"
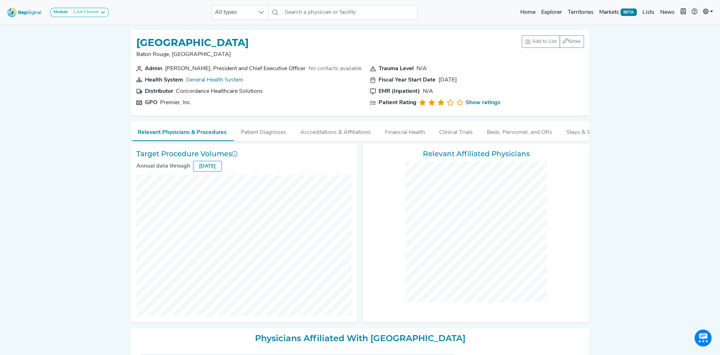
checkbox input "false"
